Goal: Go to known website: Go to known website

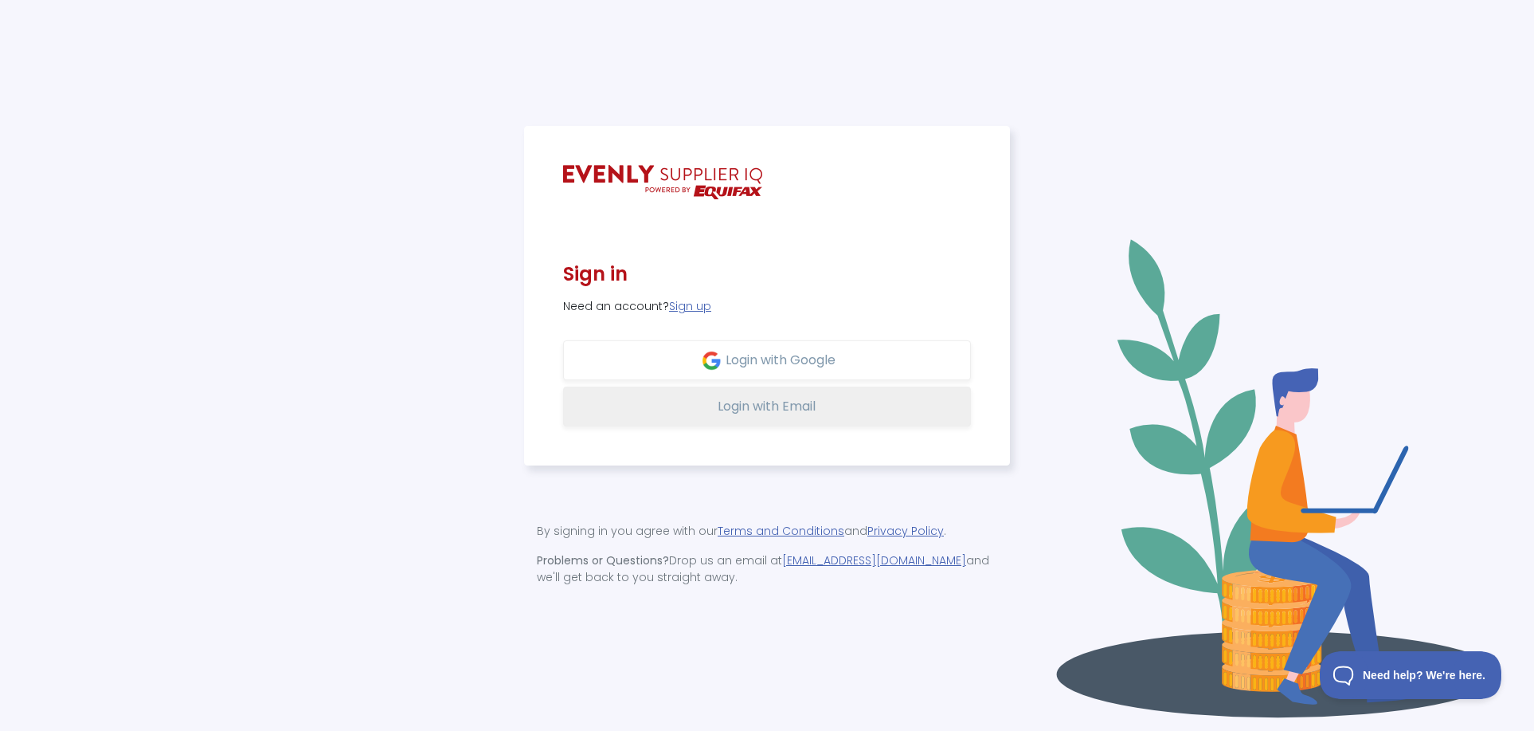
click at [809, 410] on span "Login with Email" at bounding box center [767, 406] width 98 height 18
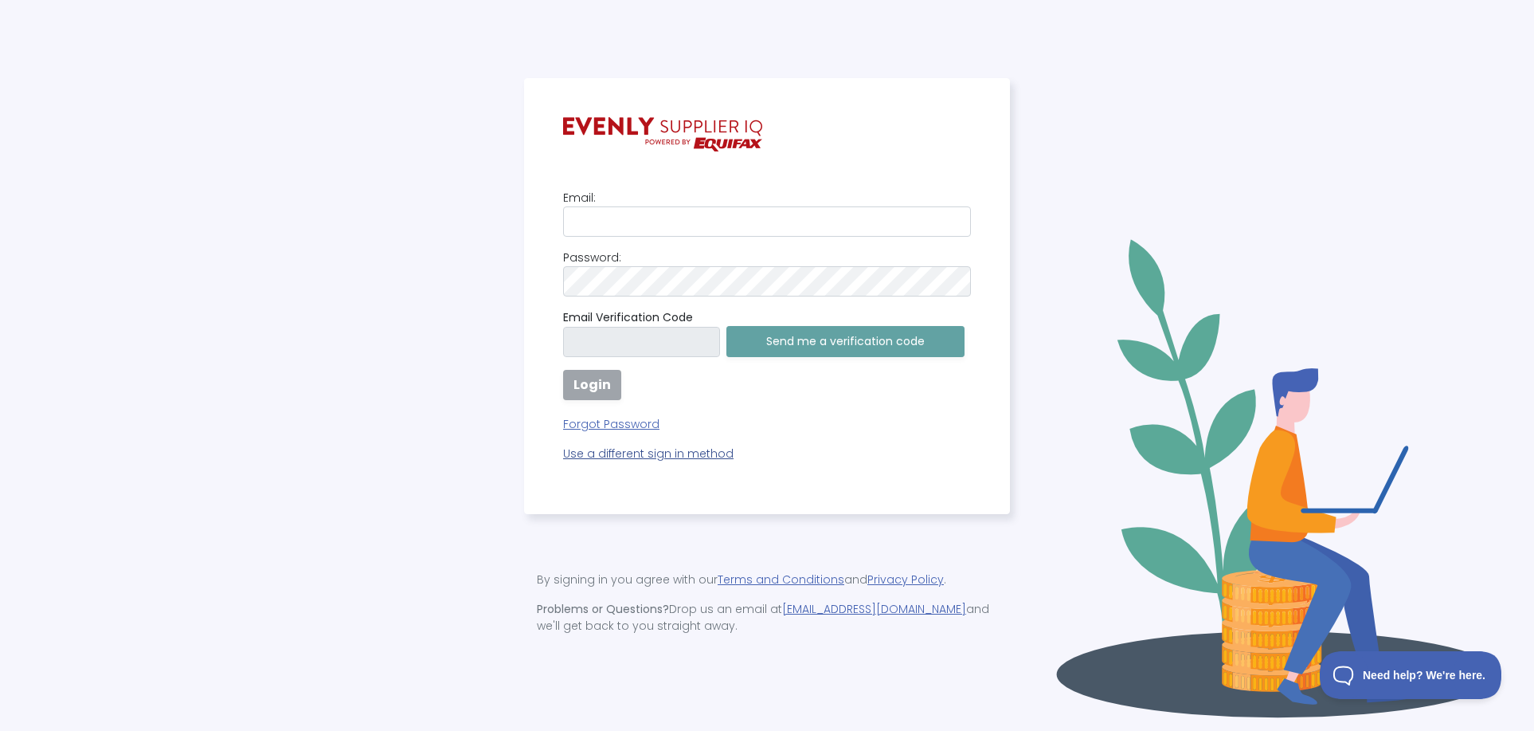
click at [715, 458] on p "Use a different sign in method" at bounding box center [767, 453] width 408 height 17
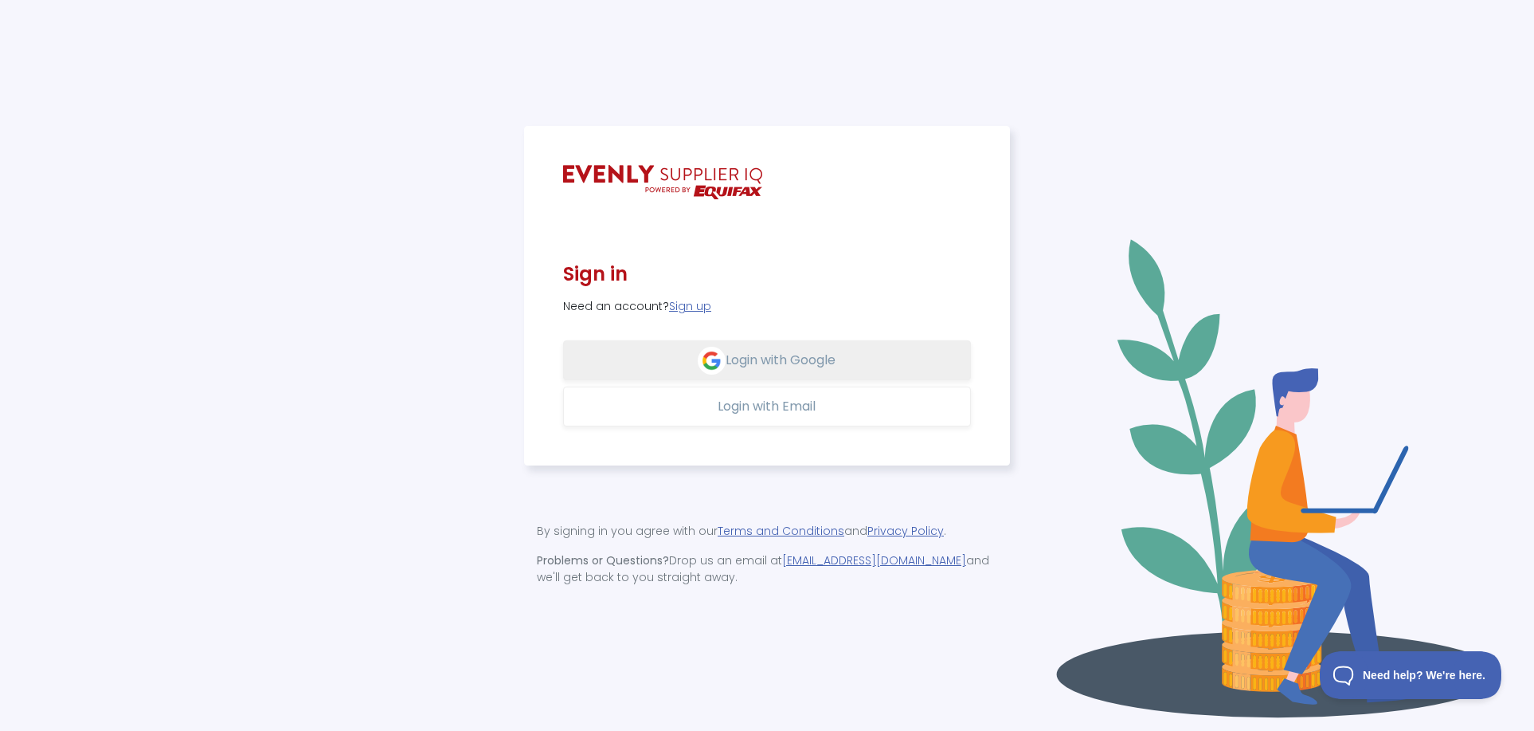
click at [810, 358] on span "Login with Google" at bounding box center [781, 360] width 110 height 18
